Goal: Book appointment/travel/reservation

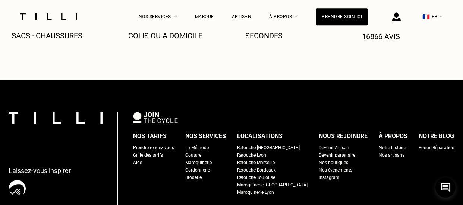
scroll to position [1074, 0]
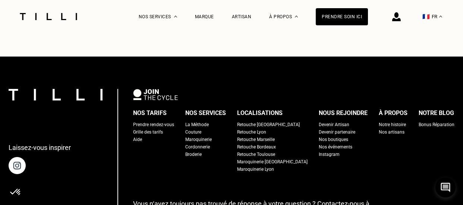
click at [265, 143] on div "Retouche Bordeaux" at bounding box center [256, 146] width 39 height 7
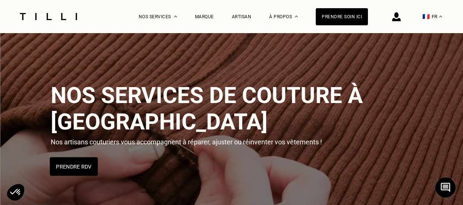
click at [71, 158] on button "Prendre RDV" at bounding box center [74, 167] width 48 height 19
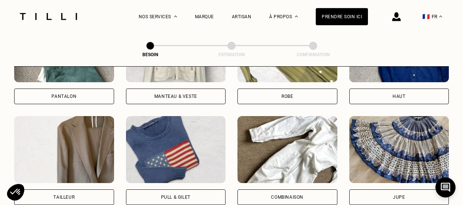
scroll to position [411, 0]
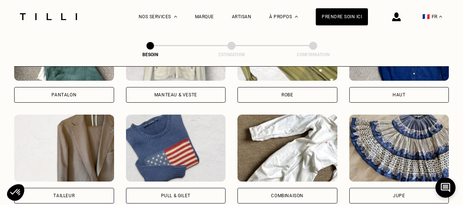
click at [184, 194] on div "Pull & gilet" at bounding box center [175, 196] width 29 height 4
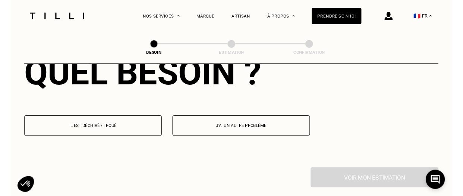
scroll to position [720, 0]
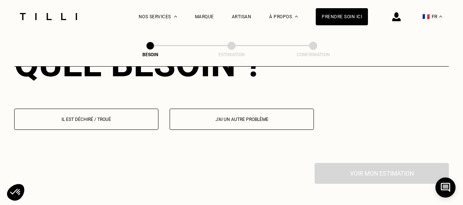
click at [127, 110] on button "Il est déchiré / troué" at bounding box center [86, 119] width 144 height 21
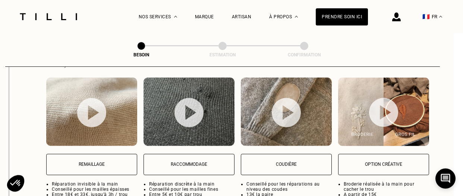
scroll to position [984, 9]
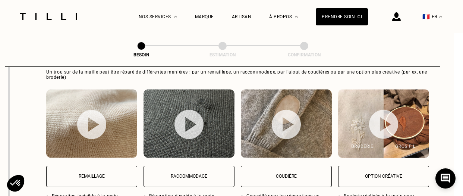
click at [92, 123] on img at bounding box center [91, 124] width 29 height 29
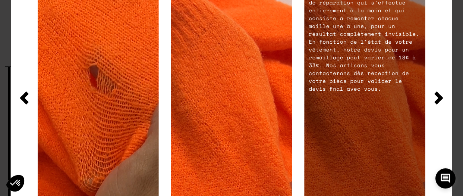
scroll to position [1034, 9]
click at [436, 95] on img at bounding box center [438, 97] width 9 height 13
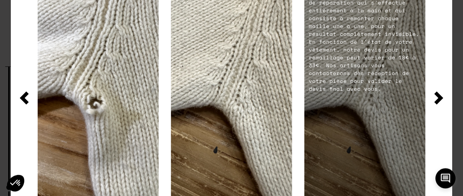
click at [434, 94] on img at bounding box center [438, 97] width 9 height 13
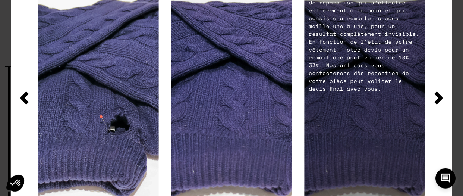
click at [434, 94] on div at bounding box center [231, 97] width 405 height 241
click at [436, 100] on img at bounding box center [438, 97] width 9 height 13
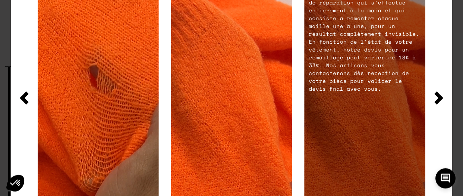
click at [436, 100] on img at bounding box center [438, 97] width 9 height 13
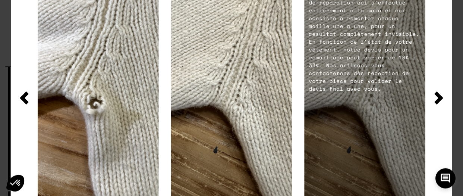
click at [437, 93] on img at bounding box center [438, 97] width 9 height 13
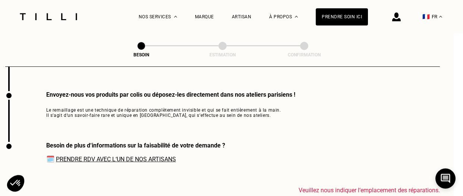
scroll to position [1116, 9]
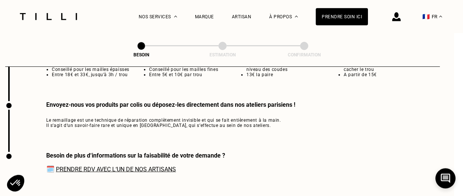
click at [149, 166] on link "Prendre RDV avec l‘un de nos artisans" at bounding box center [116, 168] width 120 height 7
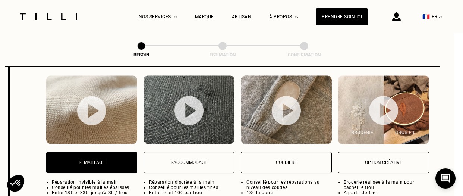
scroll to position [996, 9]
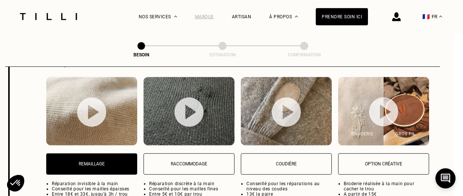
click at [211, 16] on div "Marque" at bounding box center [204, 16] width 19 height 5
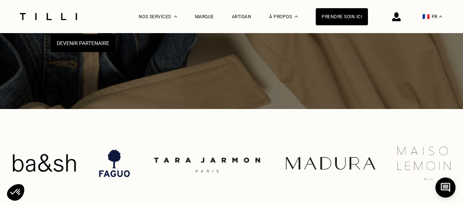
scroll to position [119, 0]
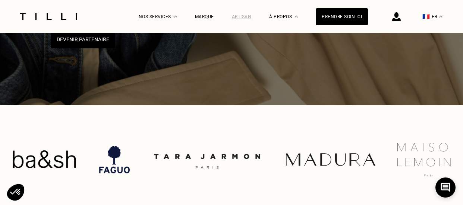
click at [244, 15] on div "Artisan" at bounding box center [242, 16] width 20 height 5
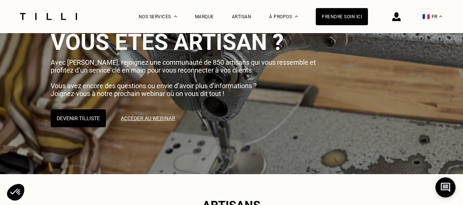
scroll to position [24, 0]
